Goal: Check status: Check status

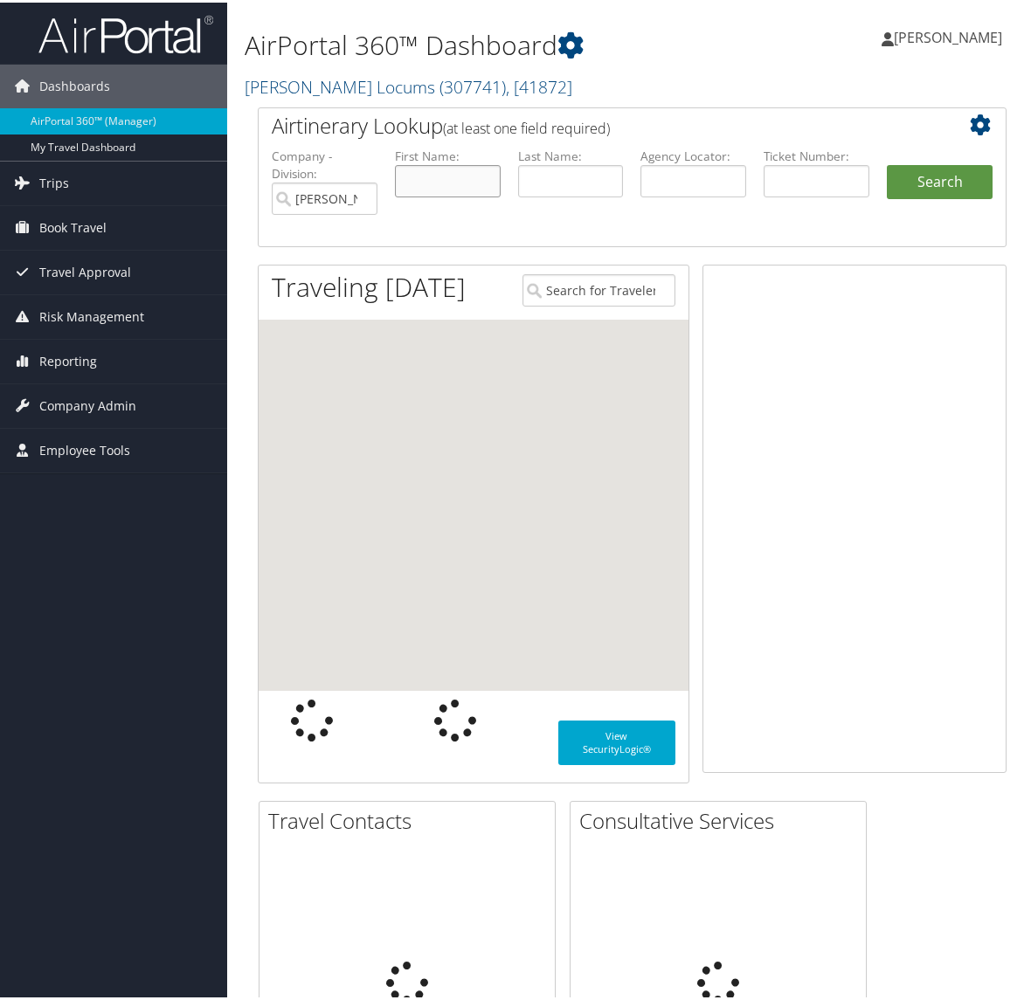
drag, startPoint x: 456, startPoint y: 185, endPoint x: 473, endPoint y: 176, distance: 18.8
click at [457, 185] on input "text" at bounding box center [448, 178] width 106 height 32
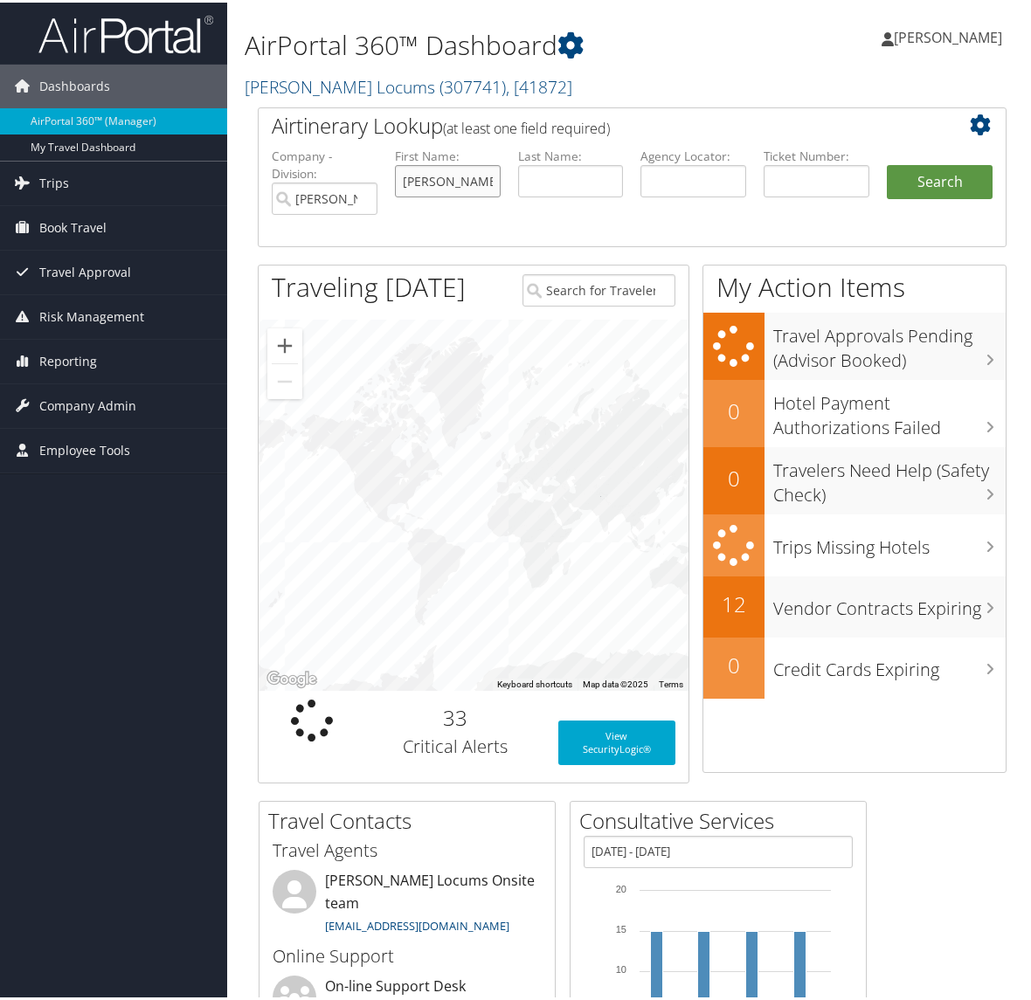
type input "andrew"
type input "york"
click at [886, 162] on button "Search" at bounding box center [939, 179] width 106 height 35
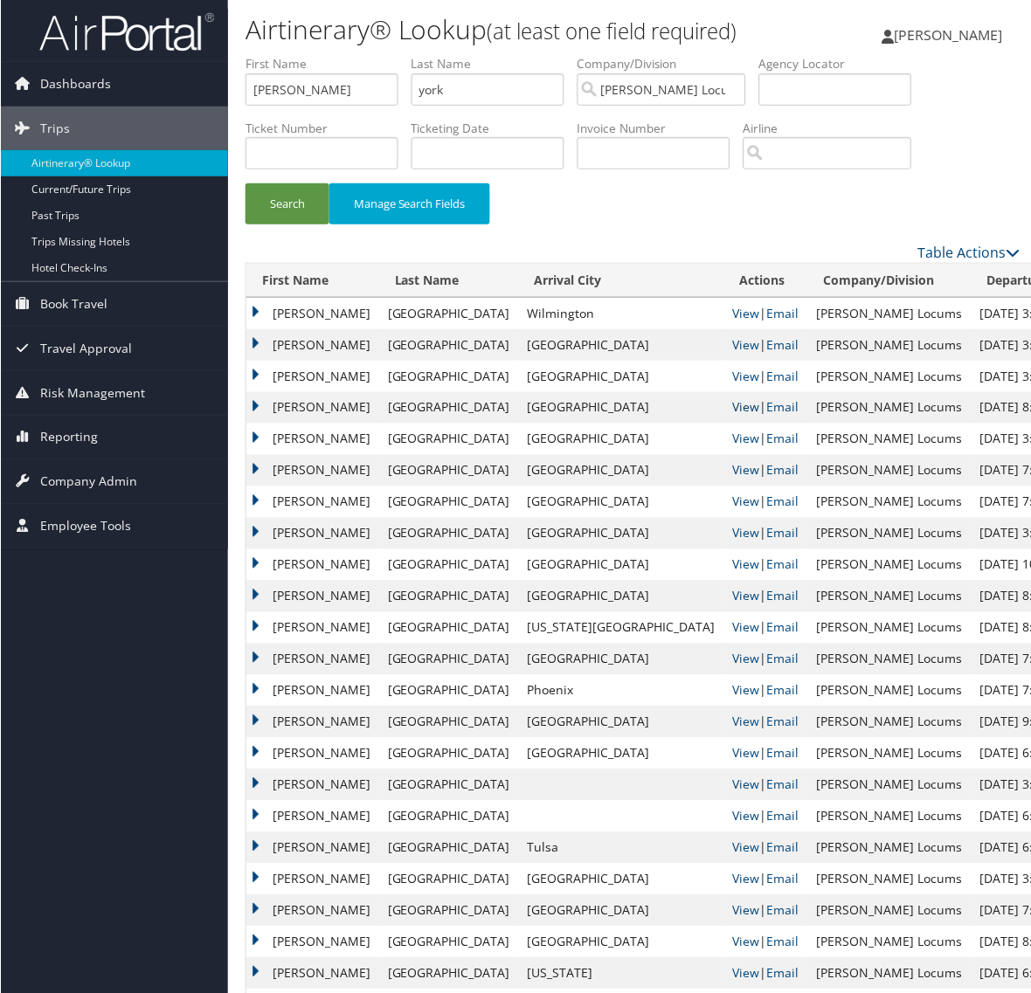
click at [732, 403] on link "View" at bounding box center [745, 407] width 27 height 17
drag, startPoint x: 192, startPoint y: 86, endPoint x: 18, endPoint y: 93, distance: 174.0
click at [50, 88] on div "Dashboards AirPortal 360™ (Manager) My Travel Dashboard Trips Airtinerary® Look…" at bounding box center [518, 651] width 1037 height 1303
type input "tully"
click at [245, 183] on button "Search" at bounding box center [287, 203] width 84 height 41
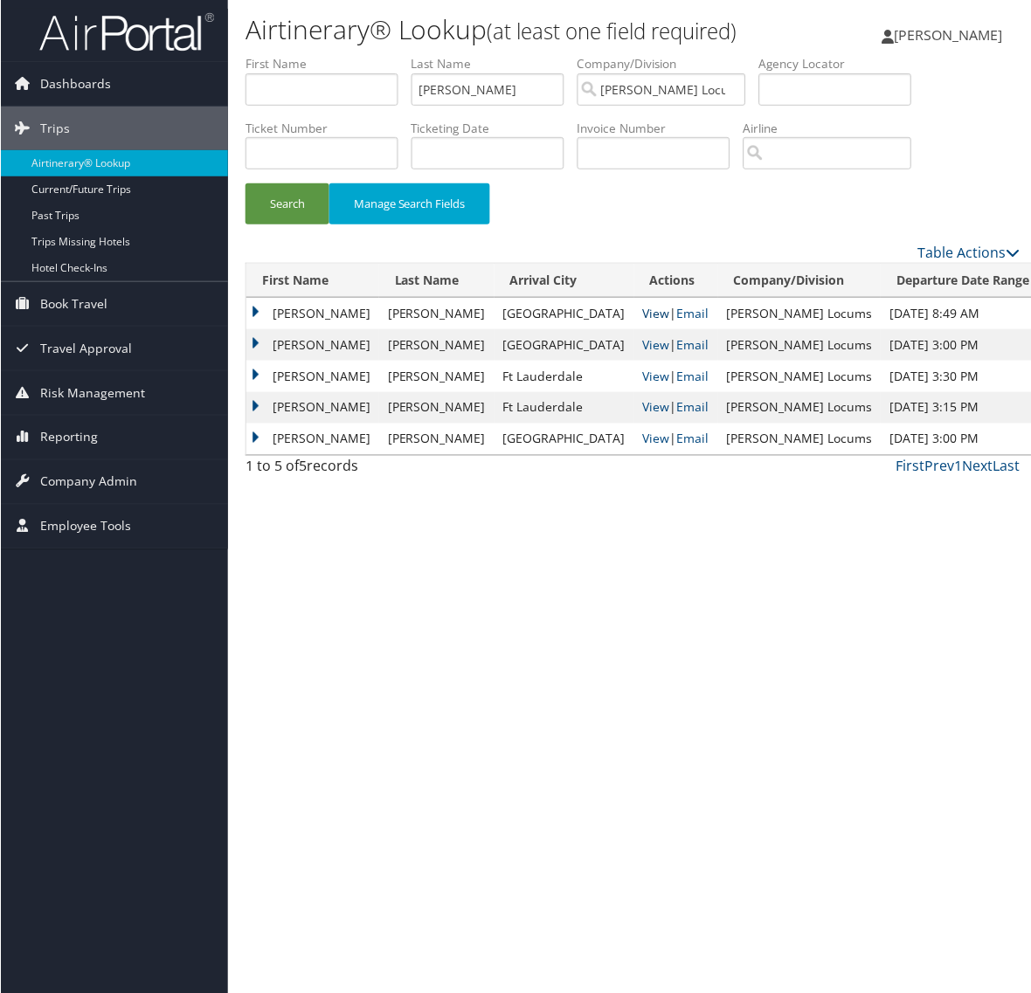
click at [642, 311] on link "View" at bounding box center [655, 313] width 27 height 17
drag, startPoint x: 496, startPoint y: 94, endPoint x: 128, endPoint y: 111, distance: 368.1
click at [142, 105] on div "Dashboards AirPortal 360™ (Manager) My Travel Dashboard Trips Airtinerary® Look…" at bounding box center [518, 500] width 1037 height 1000
type input "BHAKTA"
click at [245, 183] on button "Search" at bounding box center [287, 203] width 84 height 41
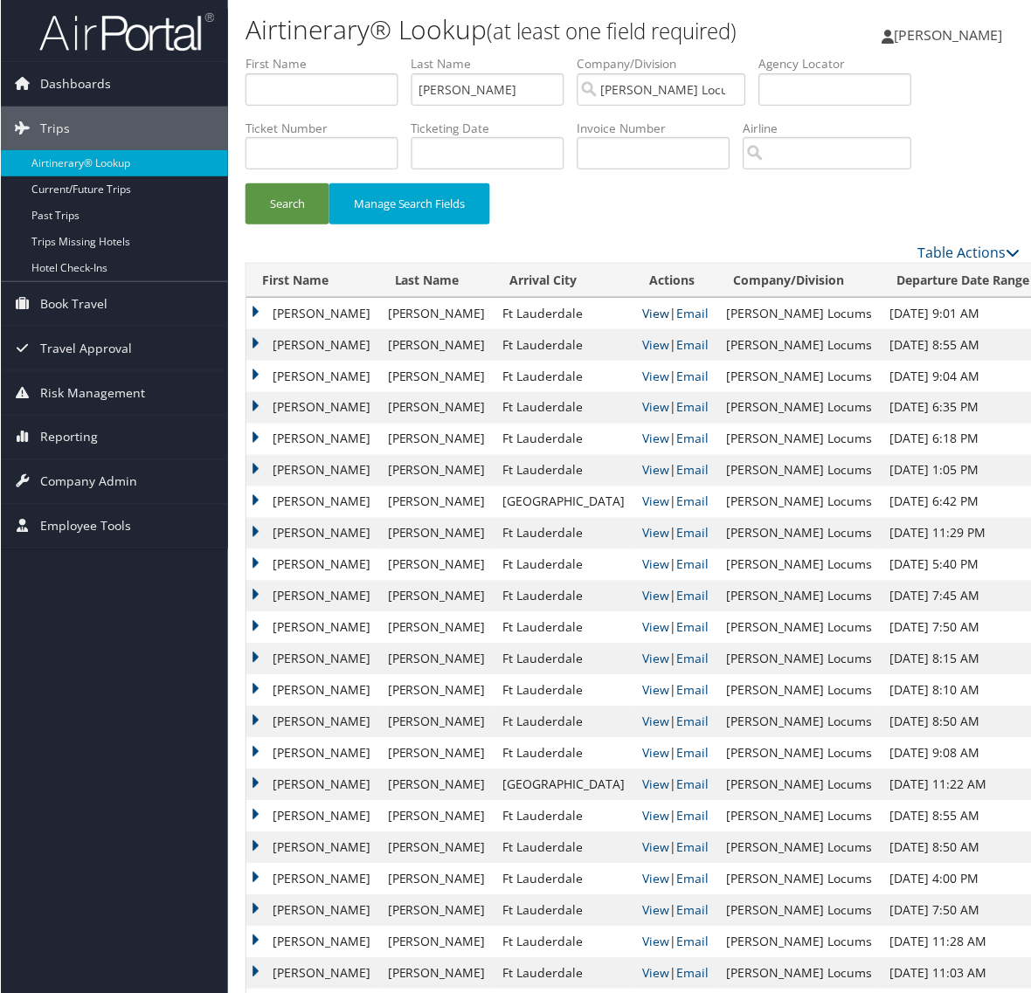
click at [642, 316] on link "View" at bounding box center [655, 313] width 27 height 17
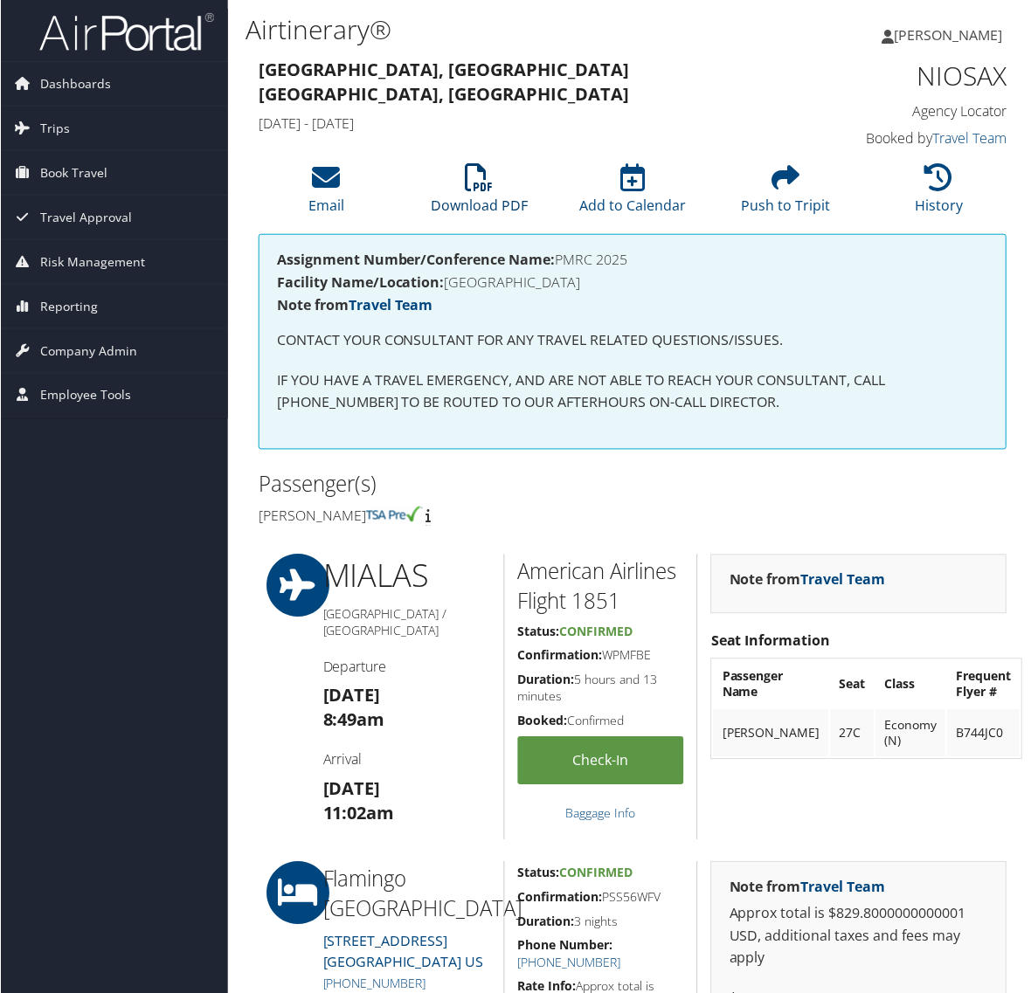
drag, startPoint x: 464, startPoint y: 169, endPoint x: 464, endPoint y: 149, distance: 19.2
click at [465, 169] on icon at bounding box center [479, 177] width 28 height 28
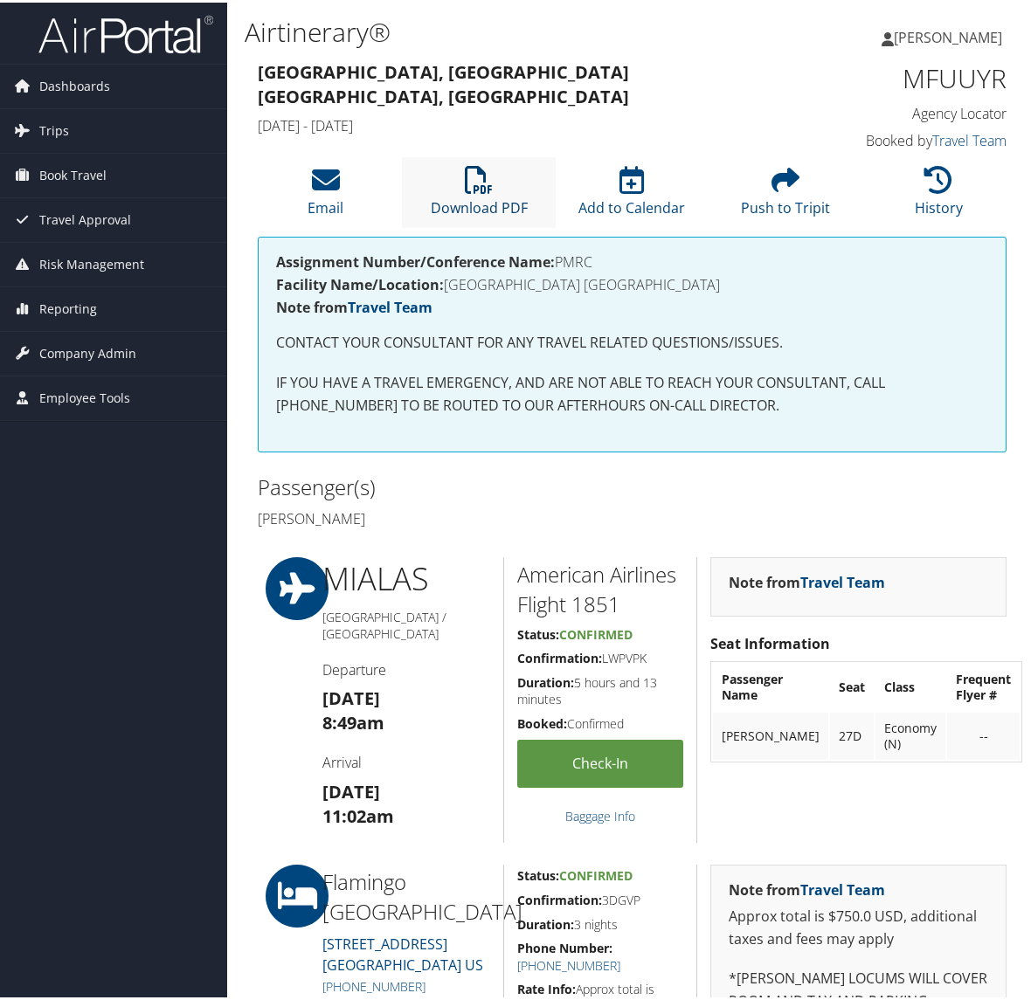
click at [465, 189] on icon at bounding box center [479, 177] width 28 height 28
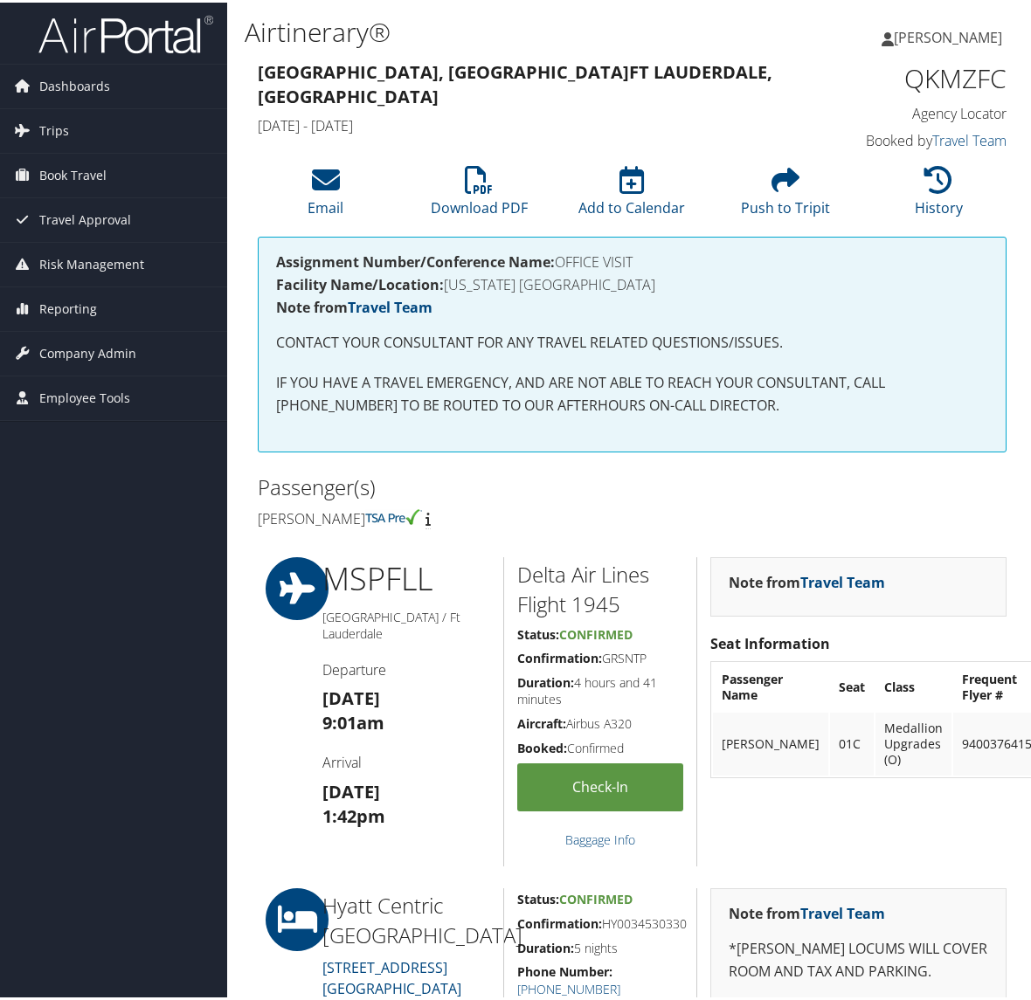
drag, startPoint x: 486, startPoint y: 329, endPoint x: 483, endPoint y: 320, distance: 10.2
click at [530, 364] on div "Assignment Number/Conference Name: OFFICE VISIT Facility Name/Location: [US_STA…" at bounding box center [632, 342] width 748 height 216
click at [467, 171] on icon at bounding box center [479, 177] width 28 height 28
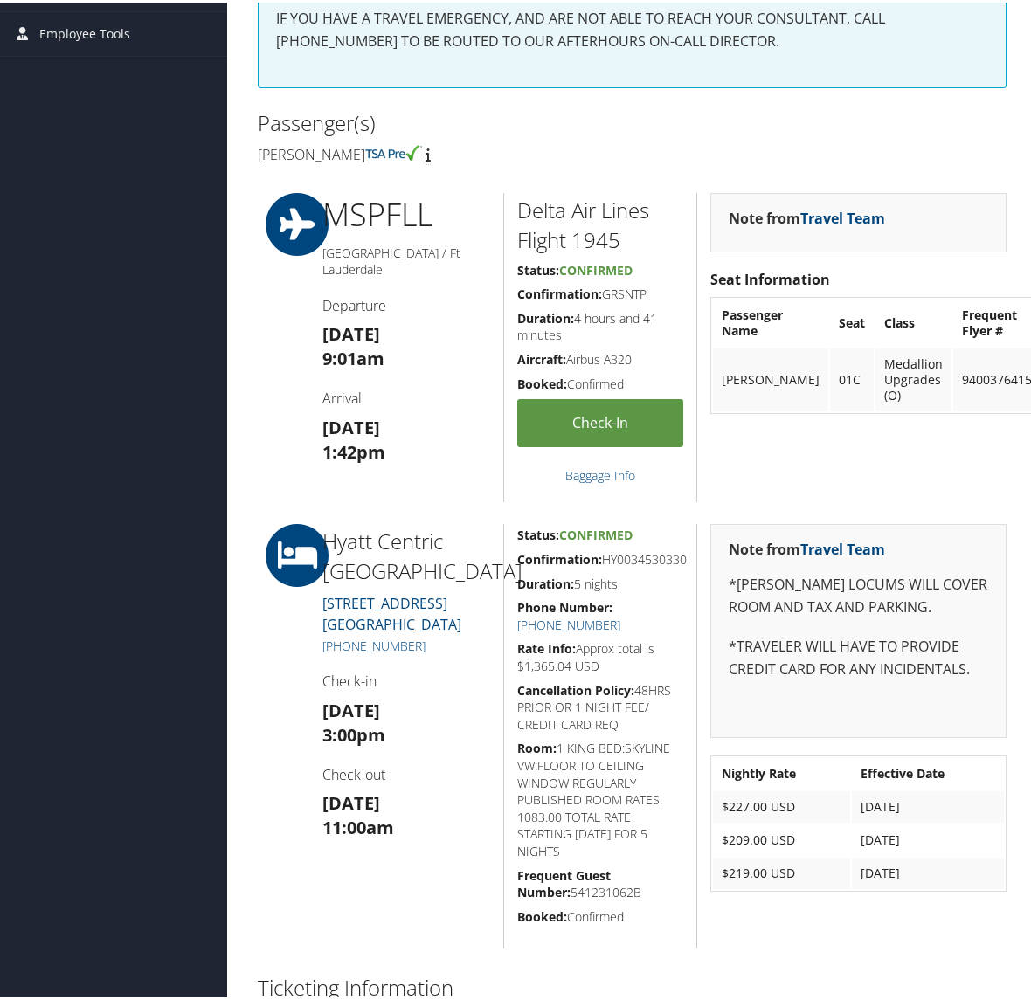
scroll to position [437, 0]
